Goal: Information Seeking & Learning: Learn about a topic

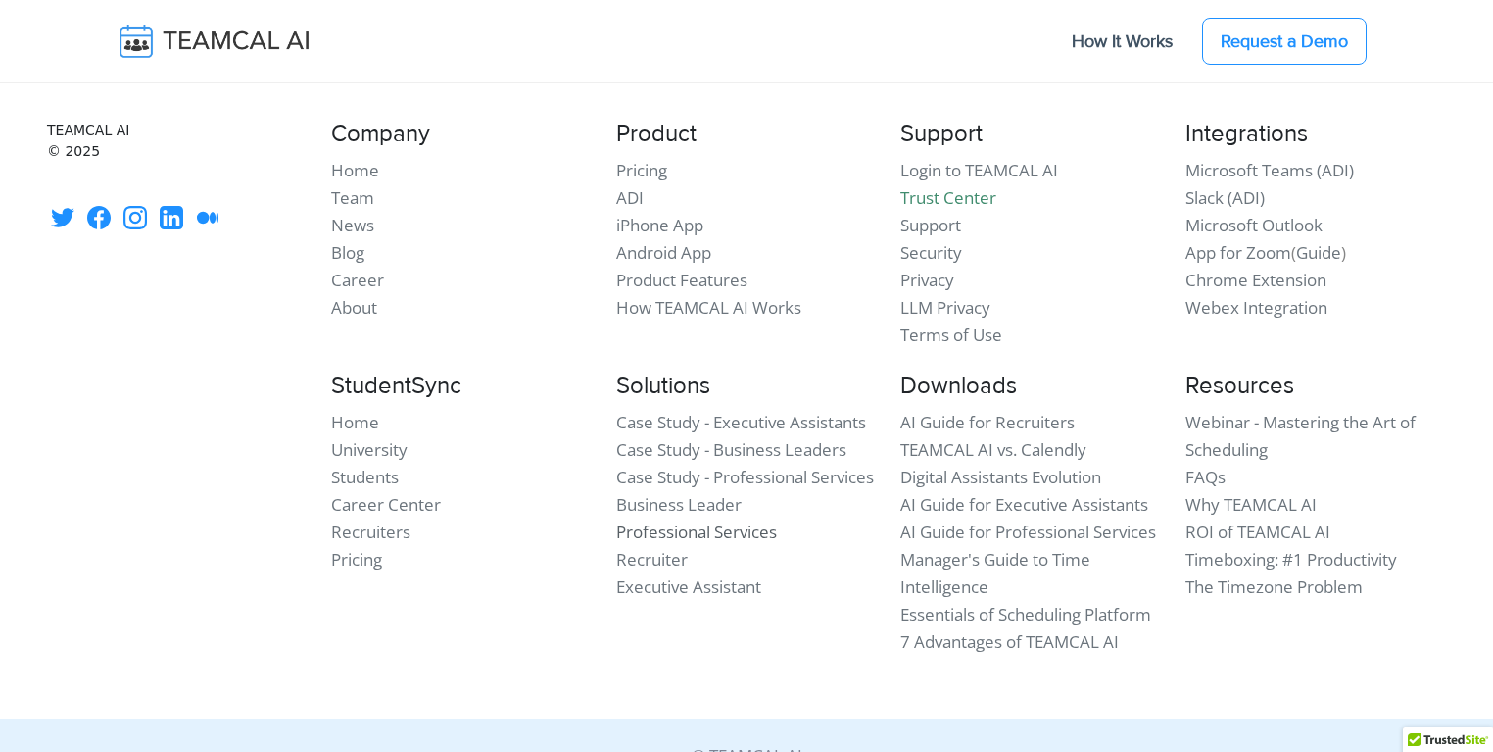
scroll to position [11785, 0]
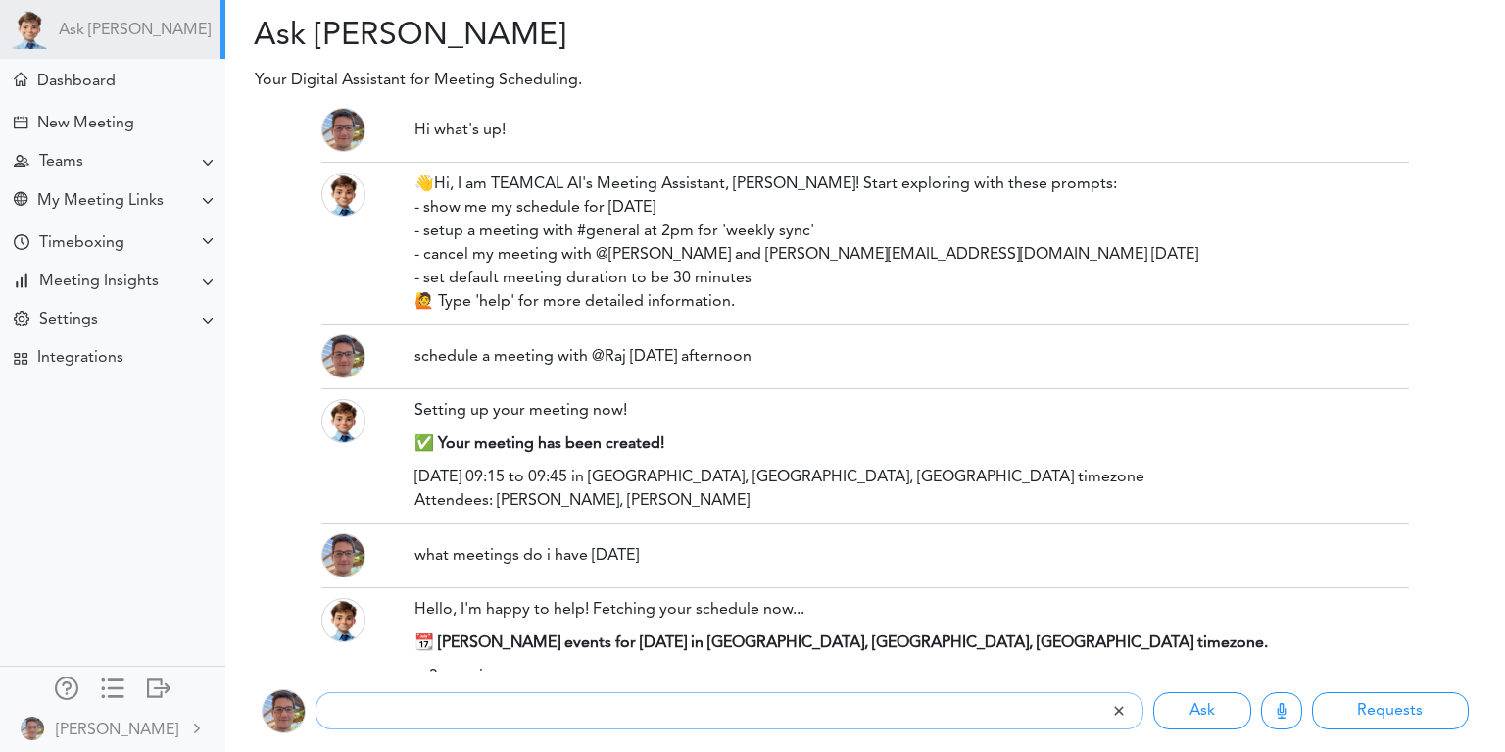
scroll to position [347, 0]
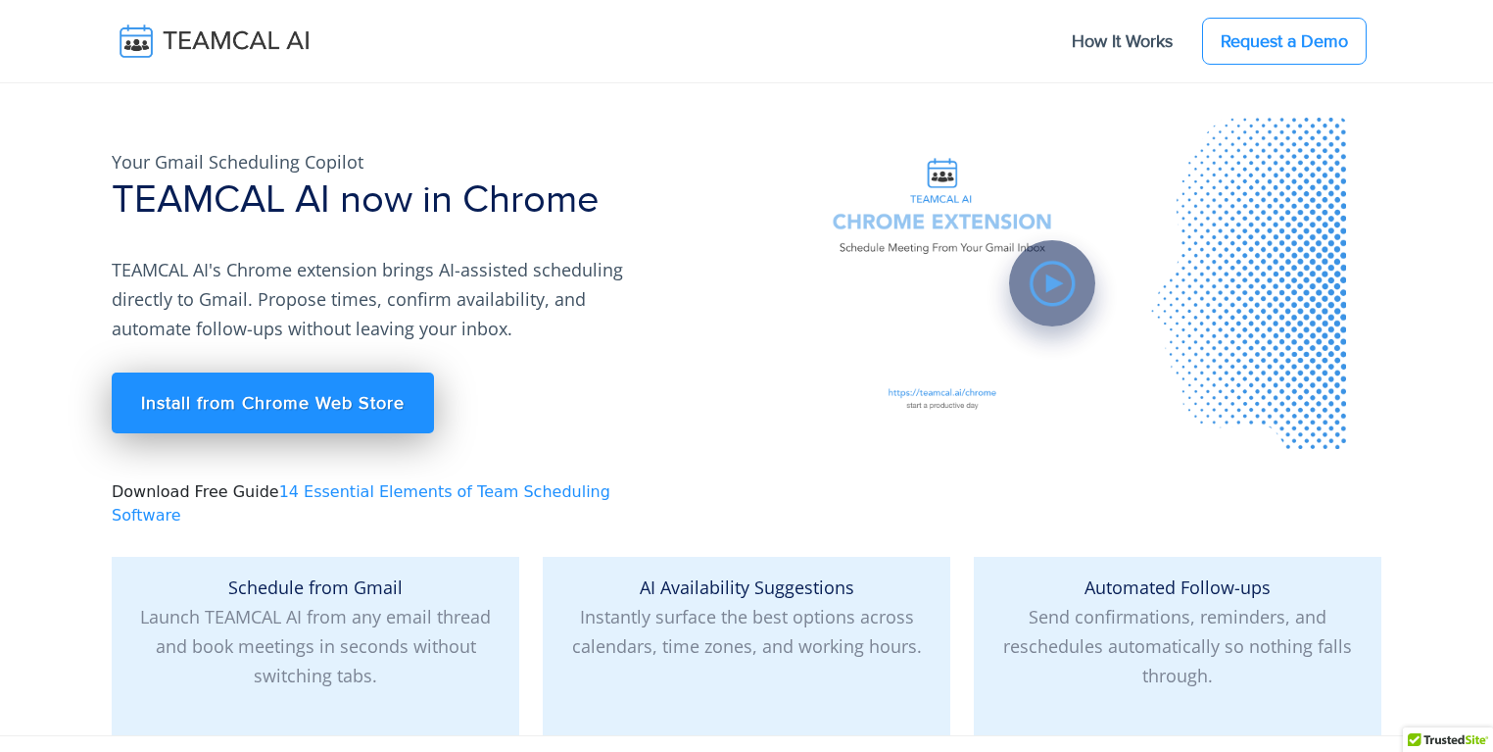
scroll to position [11785, 0]
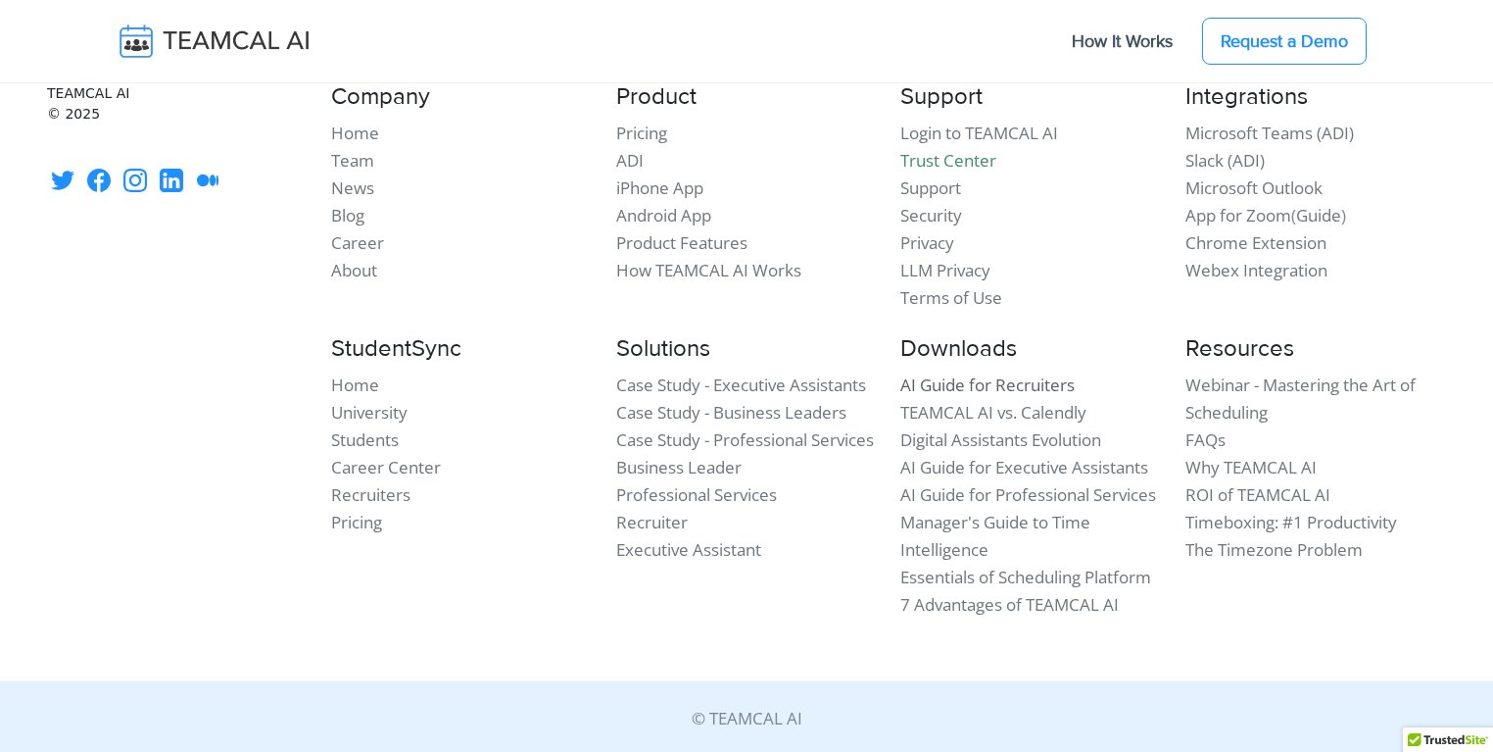
click at [953, 381] on link "AI Guide for Recruiters" at bounding box center [988, 384] width 174 height 23
